Goal: Task Accomplishment & Management: Use online tool/utility

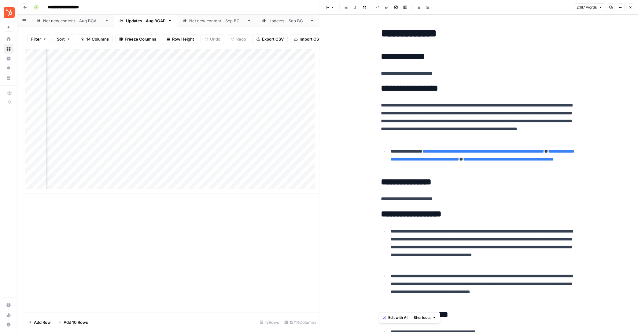
scroll to position [0, 58]
click at [631, 5] on button "Close" at bounding box center [630, 7] width 8 height 8
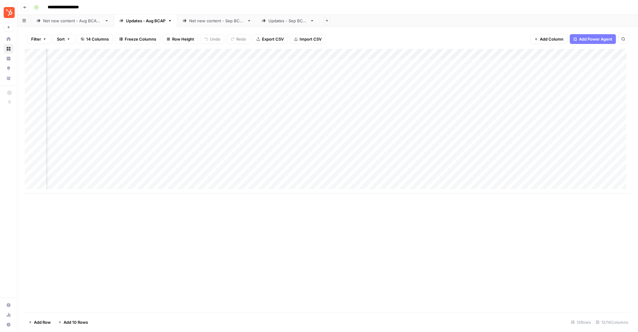
click at [70, 20] on div "Net new content - Aug BCAP 2" at bounding box center [72, 21] width 59 height 6
click at [389, 218] on div "Add Column" at bounding box center [327, 163] width 605 height 228
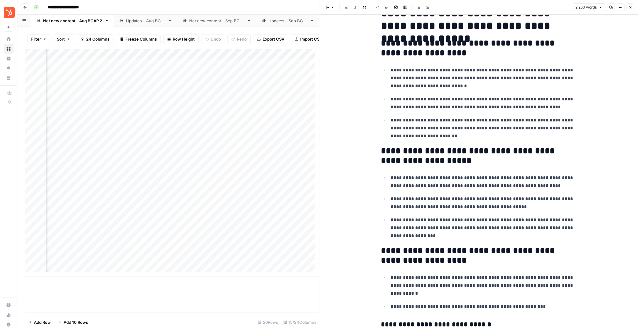
scroll to position [1425, 0]
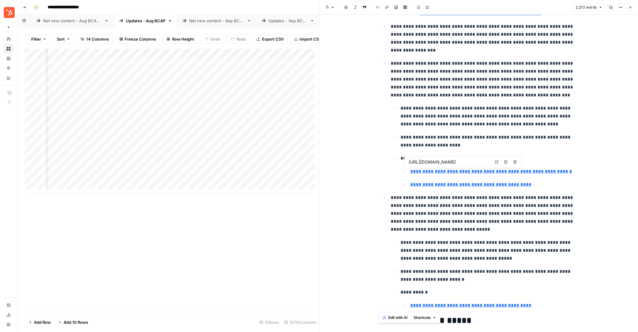
type input "https://www.gwi.com/blog/ai-market-research-tools"
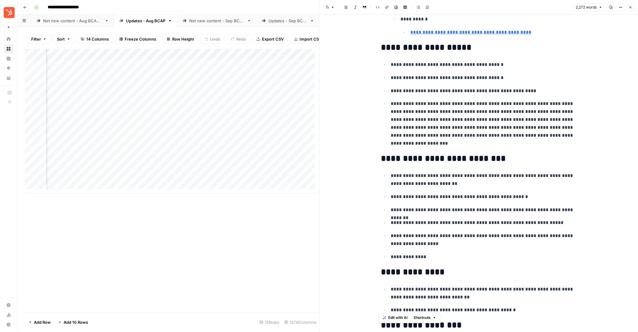
scroll to position [1052, 0]
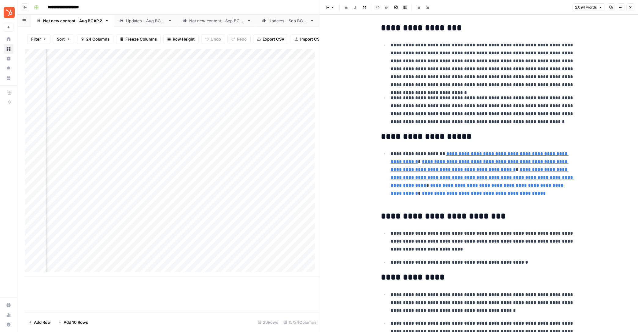
type input "https://blog.hubspot.com/blog/tabid/6307/bid/30594/a-marketer-s-guide-to-gettin…"
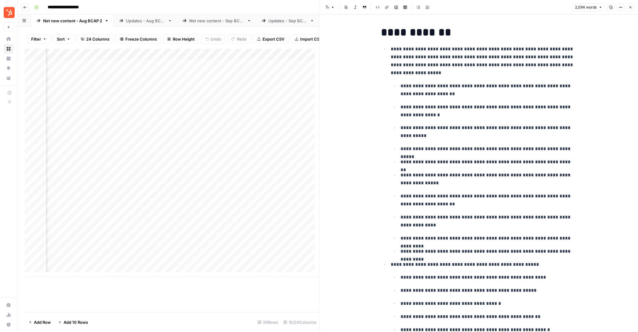
scroll to position [464, 0]
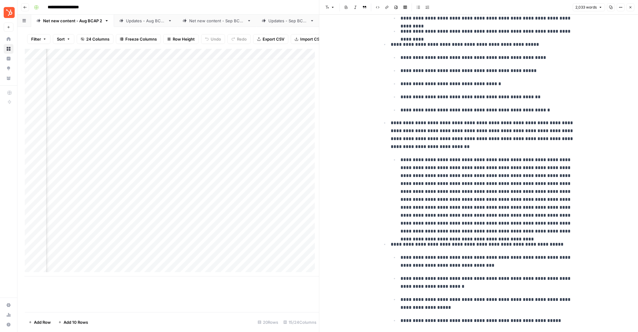
scroll to position [2947, 0]
